Goal: Find specific page/section: Find specific page/section

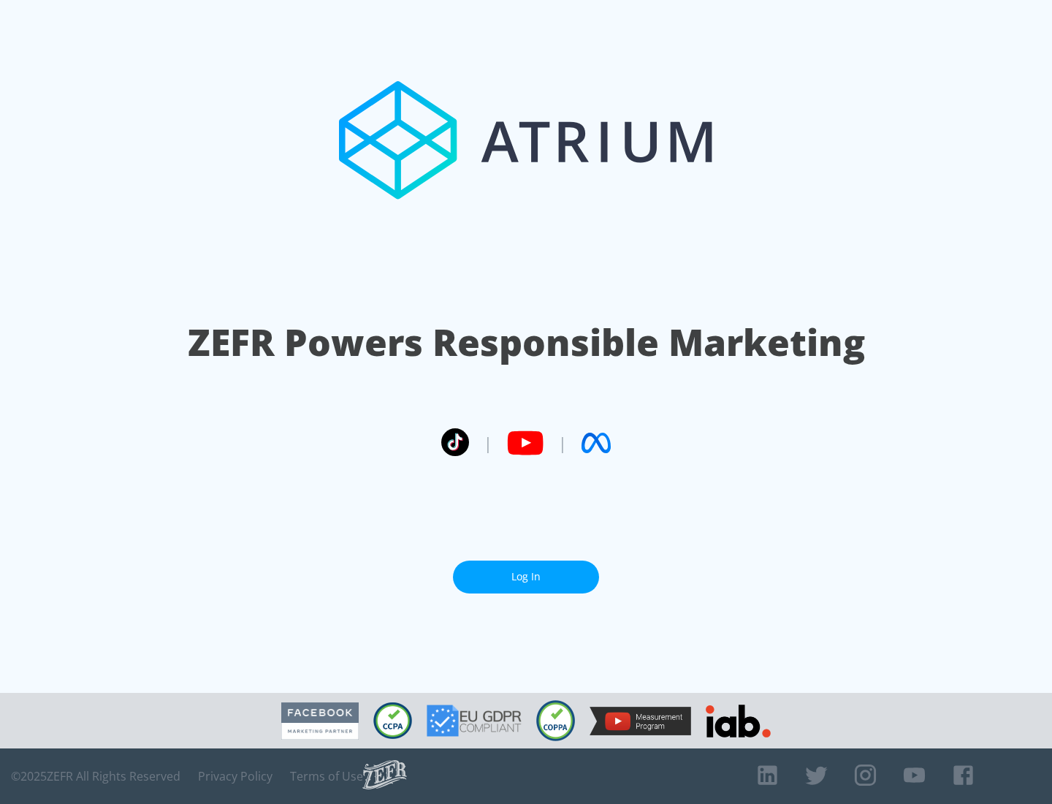
click at [526, 577] on link "Log In" at bounding box center [526, 577] width 146 height 33
